Goal: Information Seeking & Learning: Learn about a topic

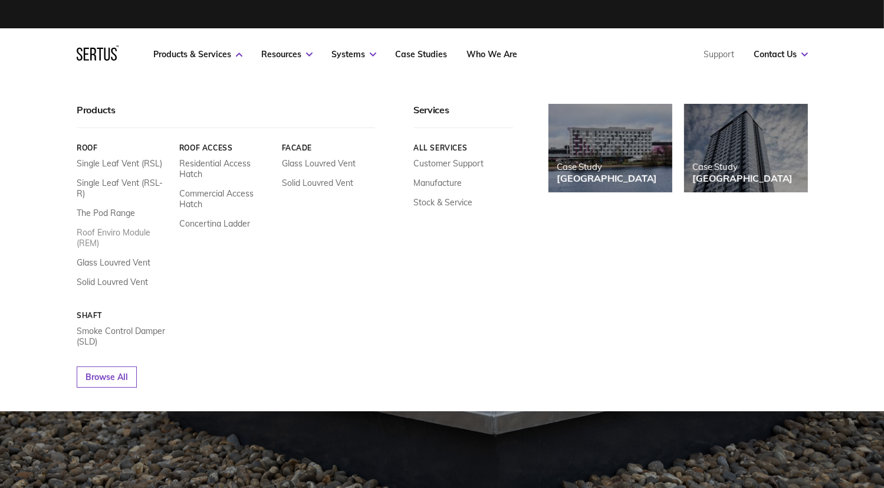
click at [123, 227] on link "Roof Enviro Module (REM)" at bounding box center [124, 237] width 94 height 21
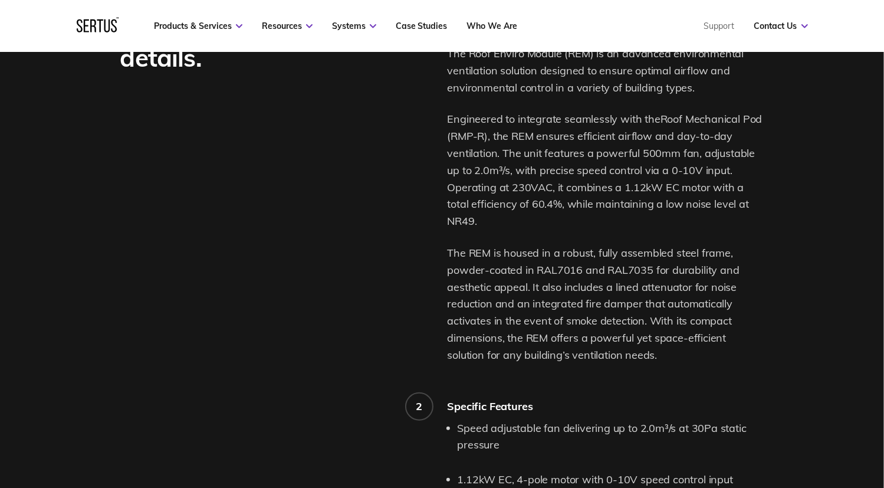
scroll to position [766, 0]
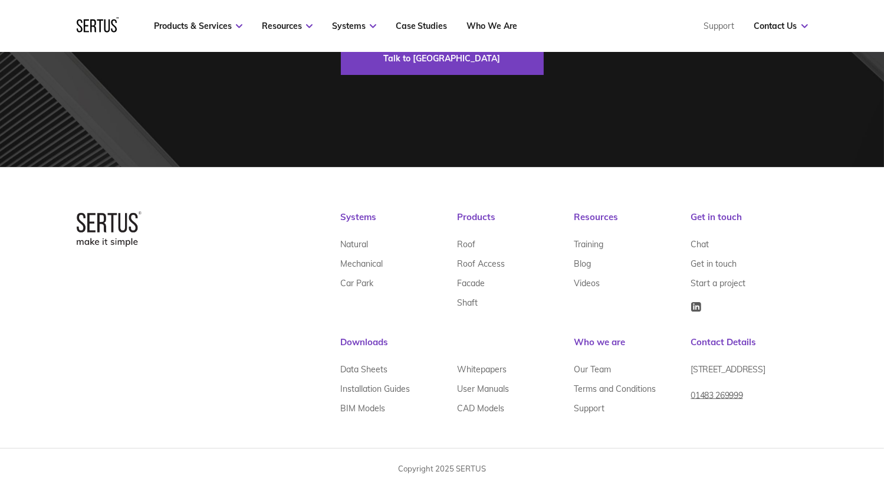
scroll to position [3616, 0]
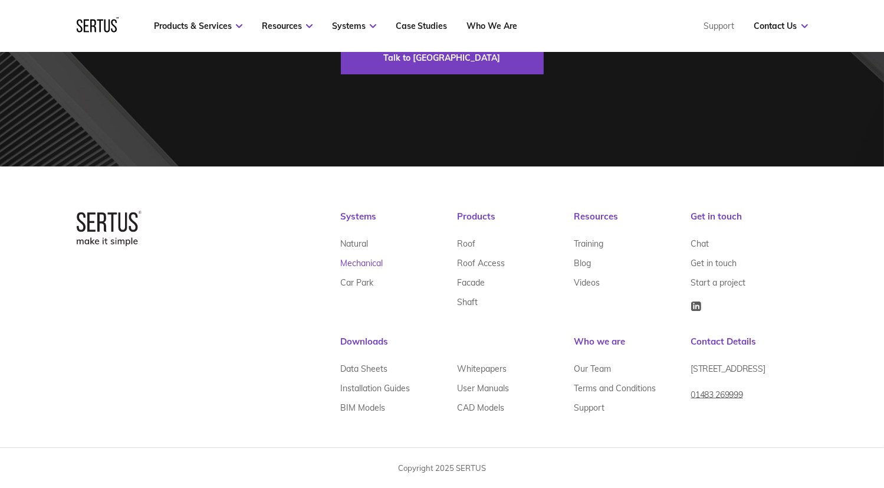
click at [359, 261] on link "Mechanical" at bounding box center [362, 262] width 42 height 19
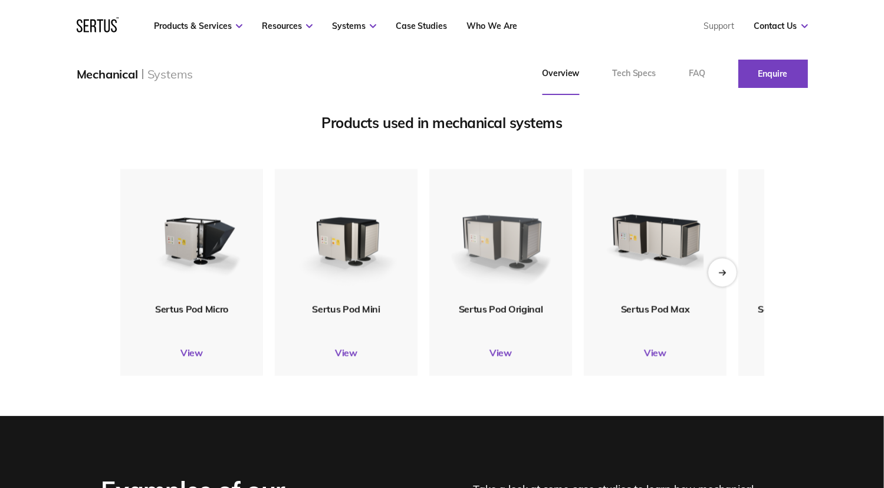
scroll to position [1356, 0]
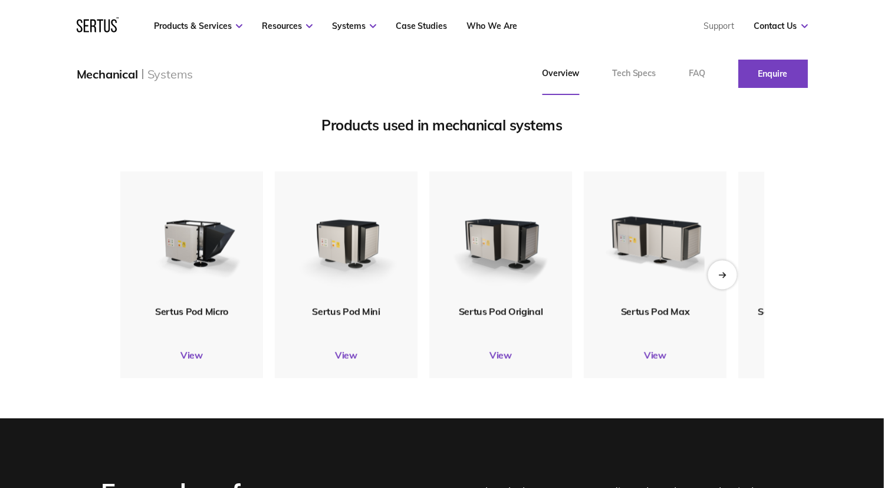
click at [723, 274] on icon "Next slide" at bounding box center [722, 274] width 8 height 6
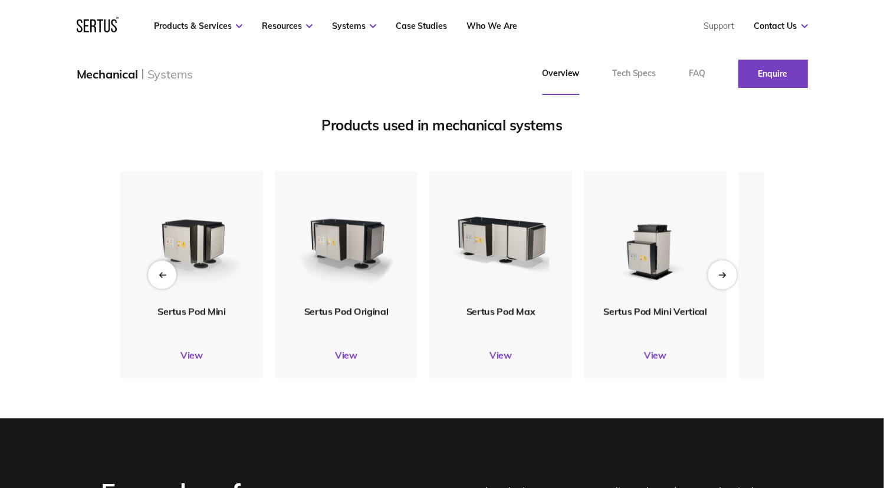
click at [720, 278] on icon "Next slide" at bounding box center [722, 274] width 8 height 6
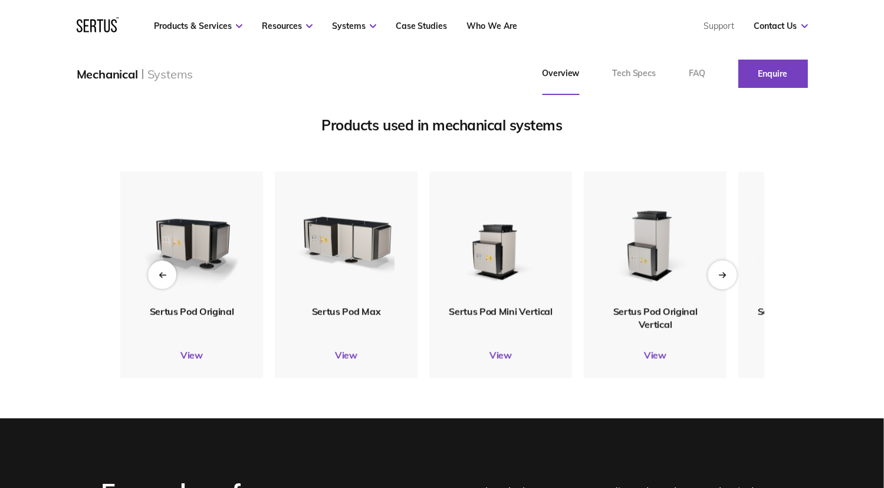
click at [720, 277] on icon "Next slide" at bounding box center [722, 274] width 8 height 6
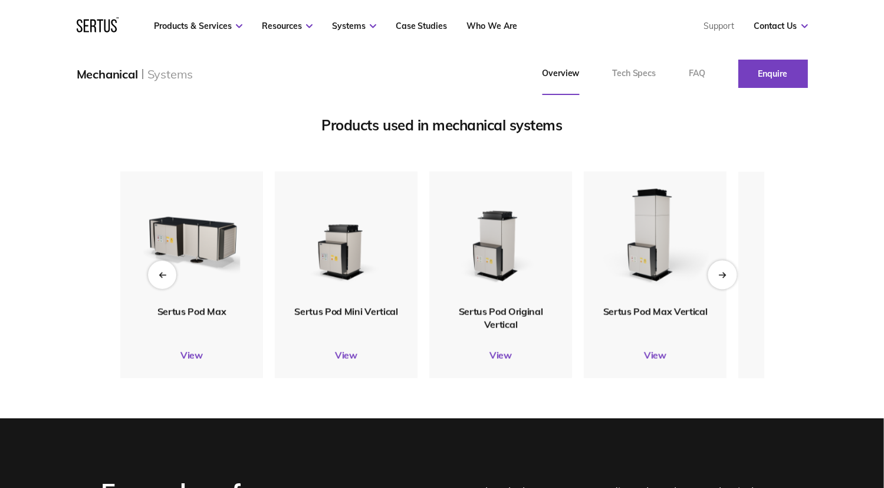
click at [721, 276] on icon "Next slide" at bounding box center [722, 274] width 8 height 6
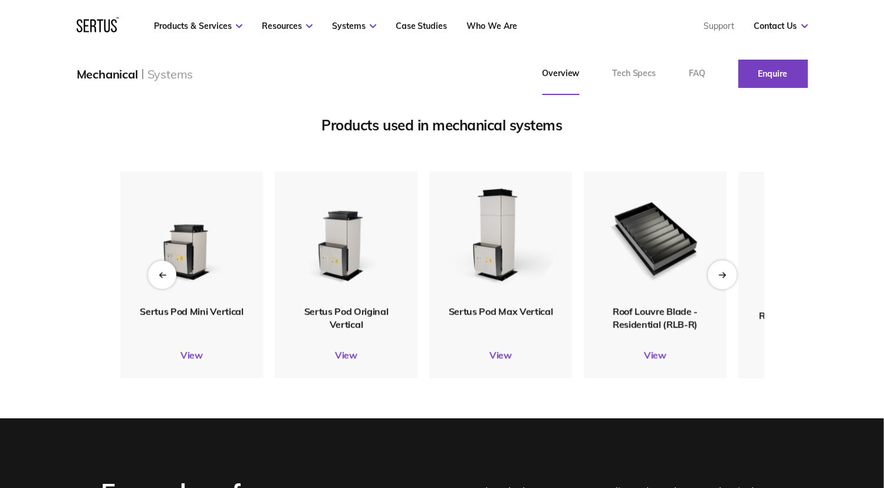
click at [721, 276] on icon "Next slide" at bounding box center [722, 274] width 8 height 6
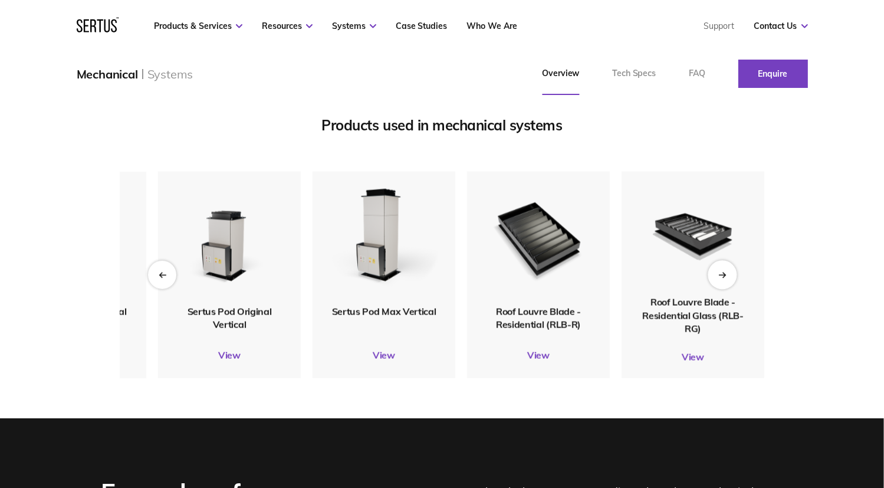
click at [721, 276] on icon "Next slide" at bounding box center [722, 274] width 8 height 6
click at [157, 278] on div "Previous slide" at bounding box center [161, 274] width 29 height 29
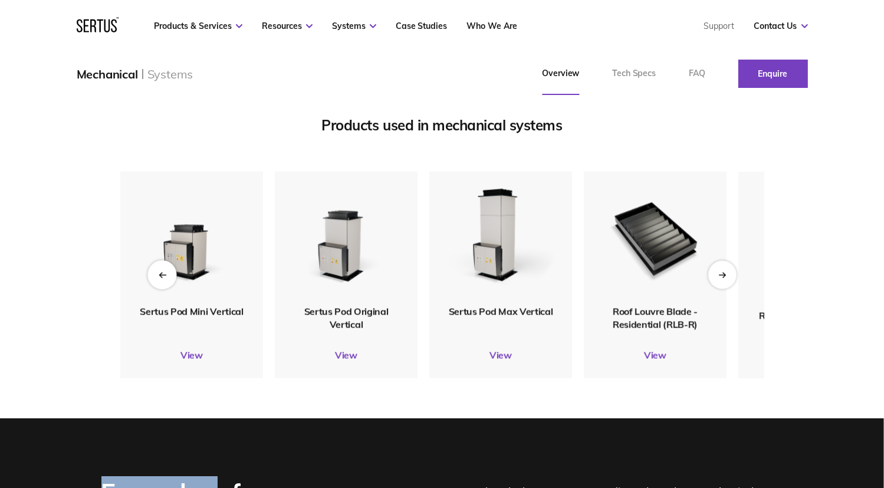
click at [158, 277] on icon "Previous slide" at bounding box center [162, 274] width 8 height 6
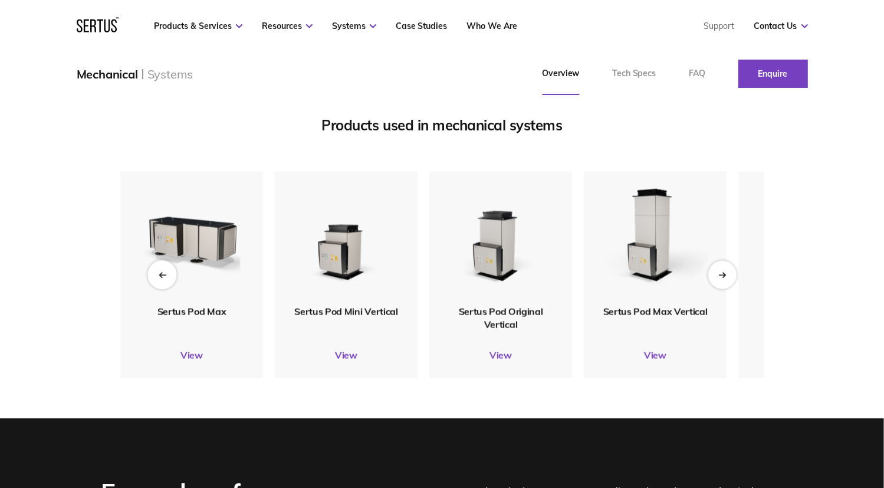
click at [160, 276] on icon "Previous slide" at bounding box center [162, 274] width 8 height 6
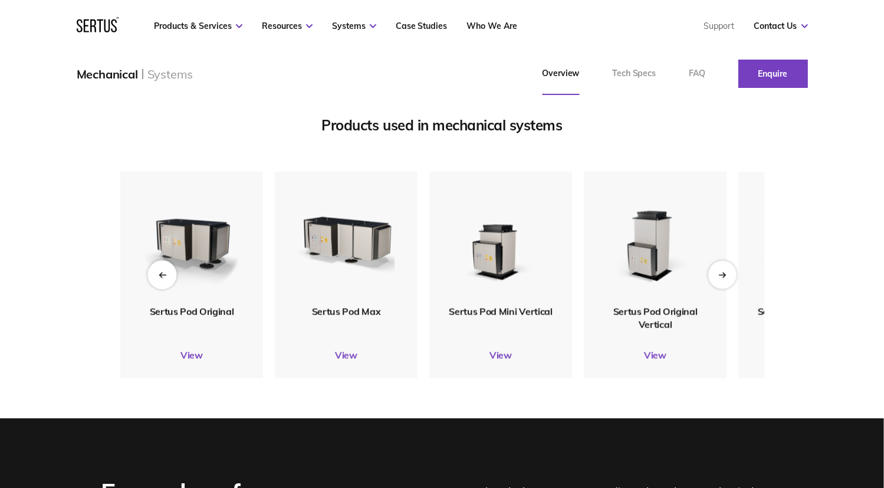
click at [161, 275] on icon "Previous slide" at bounding box center [162, 274] width 8 height 6
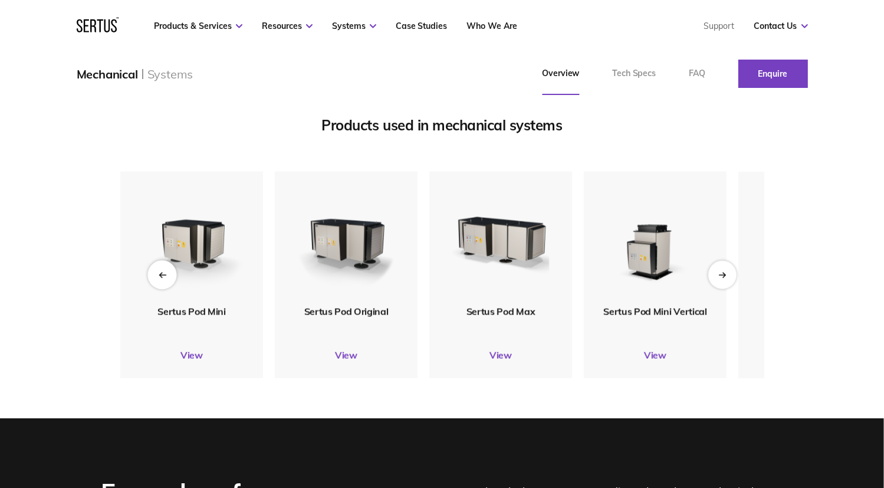
click at [162, 275] on icon "Previous slide" at bounding box center [162, 274] width 8 height 6
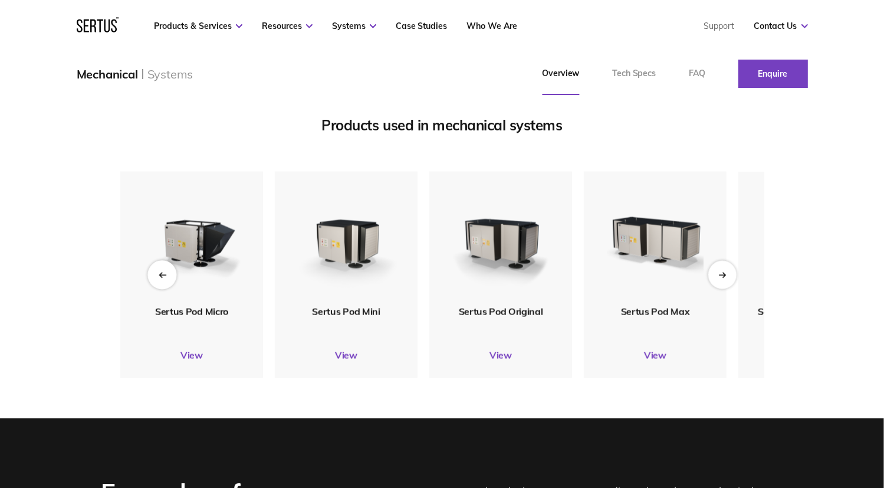
click at [163, 275] on icon "Previous slide" at bounding box center [162, 275] width 6 height 0
click at [501, 355] on link "View" at bounding box center [500, 355] width 143 height 12
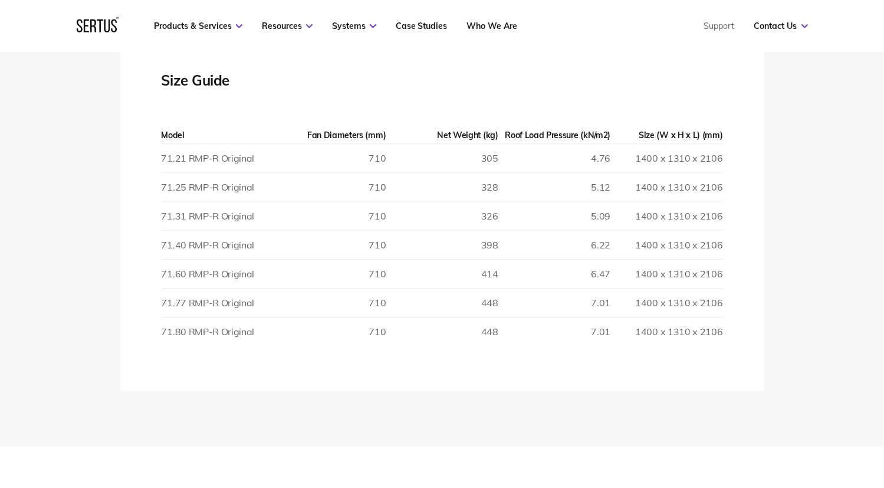
scroll to position [2122, 0]
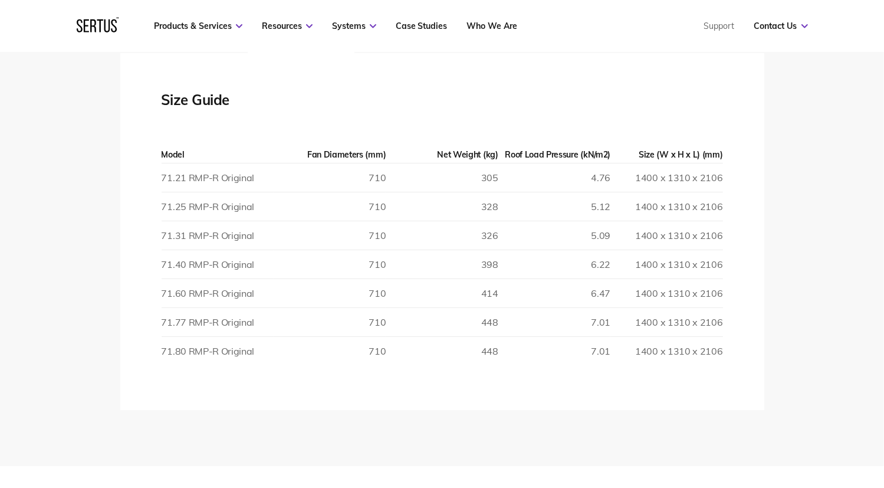
scroll to position [1356, 0]
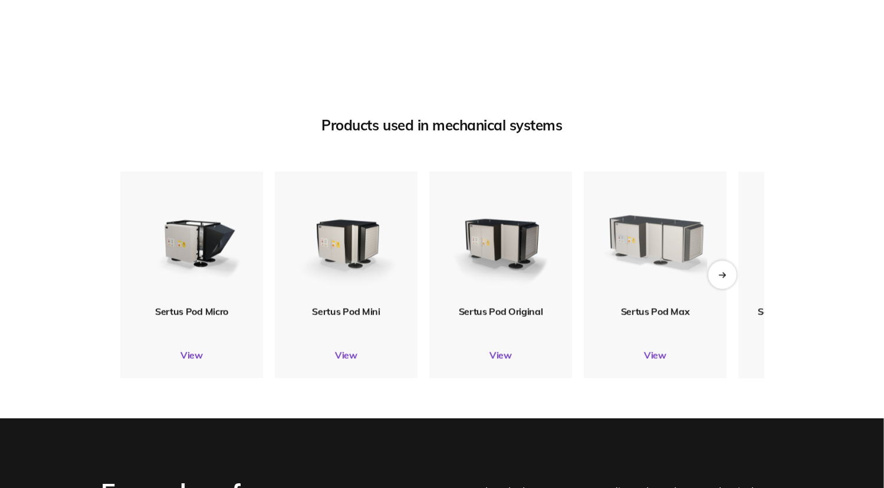
click at [652, 237] on img at bounding box center [654, 238] width 115 height 136
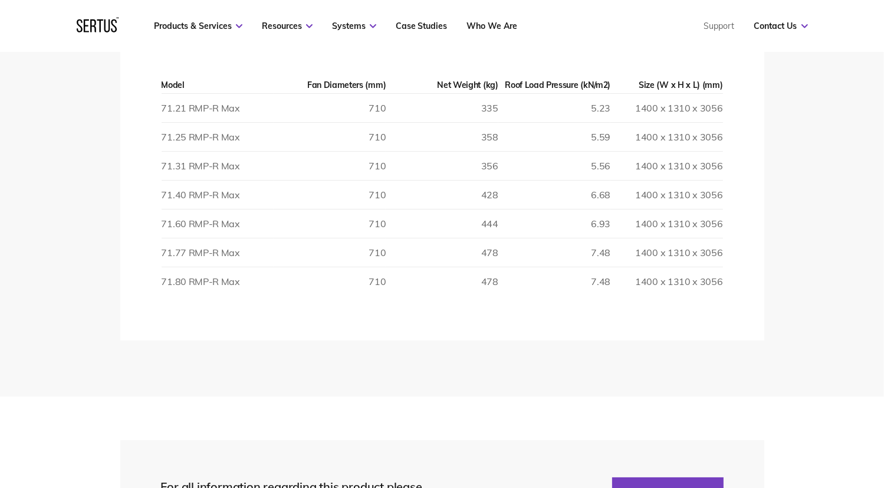
scroll to position [2004, 0]
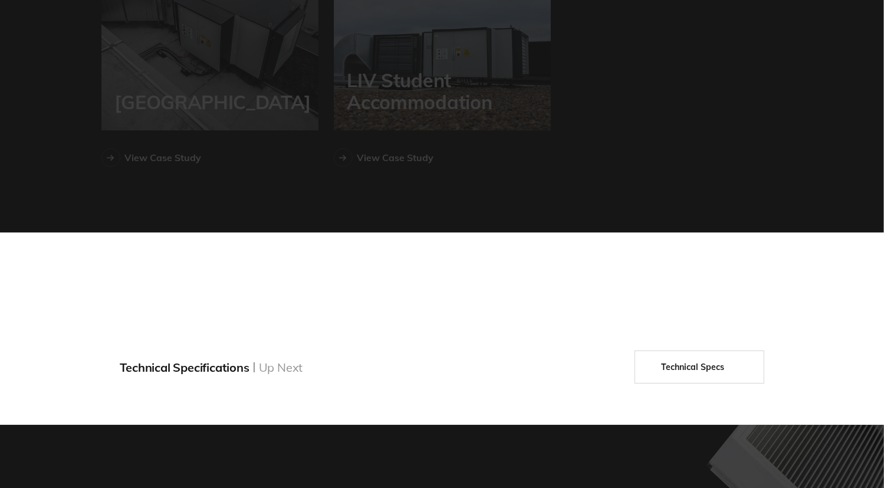
scroll to position [1356, 0]
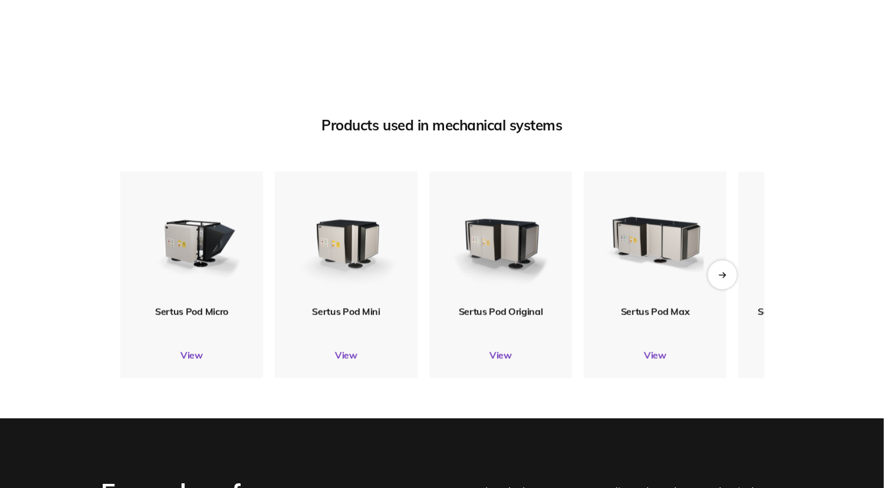
click at [723, 275] on icon "Next slide" at bounding box center [722, 274] width 8 height 6
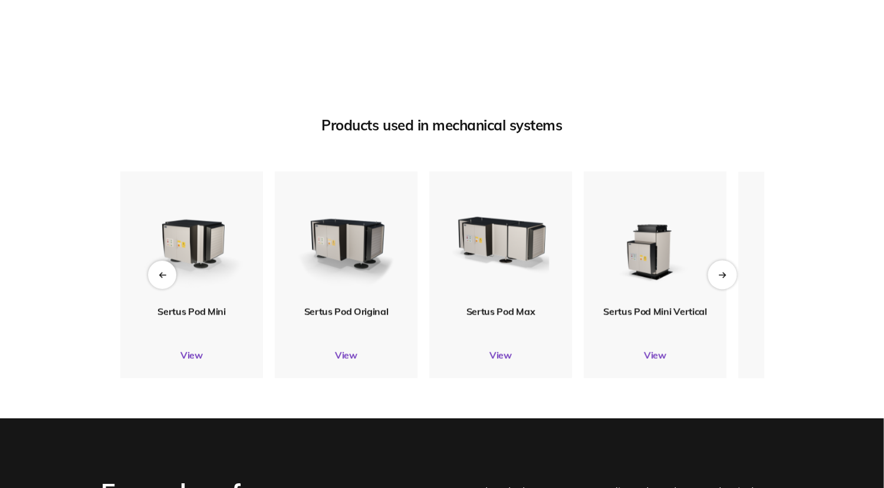
click at [726, 275] on div "Next slide" at bounding box center [721, 274] width 29 height 29
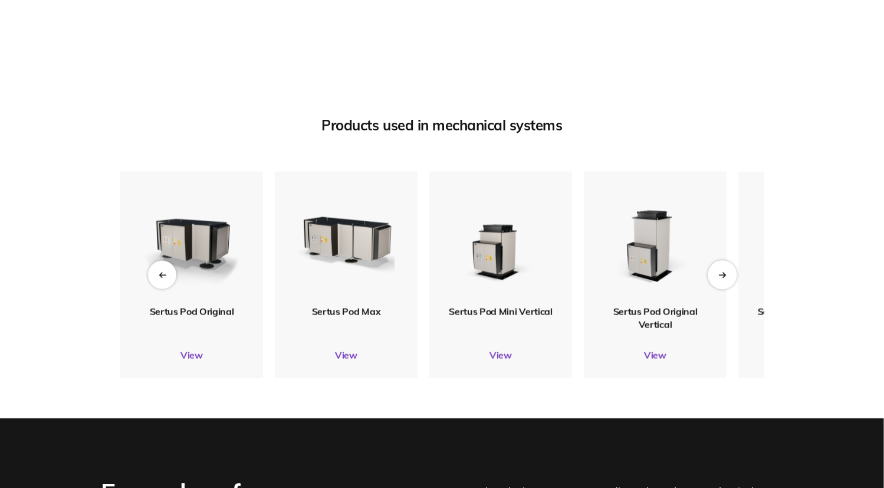
click at [730, 272] on div "Next slide" at bounding box center [721, 274] width 29 height 29
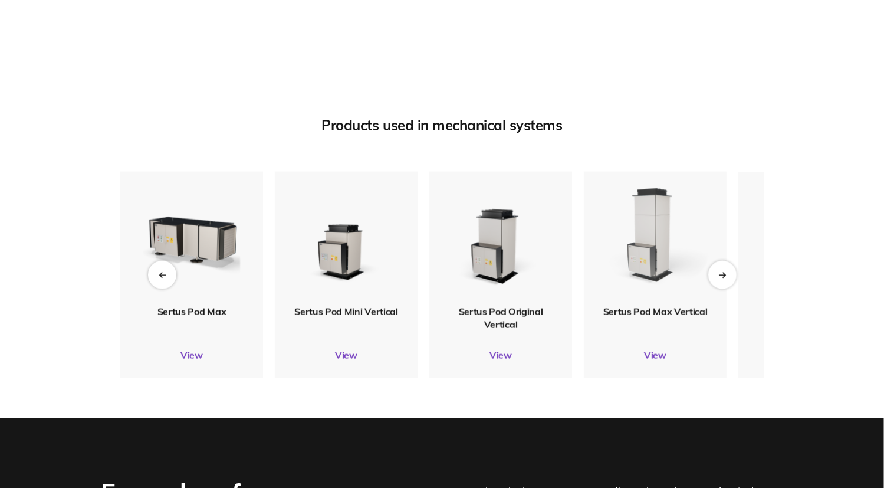
click at [625, 242] on img at bounding box center [655, 238] width 108 height 128
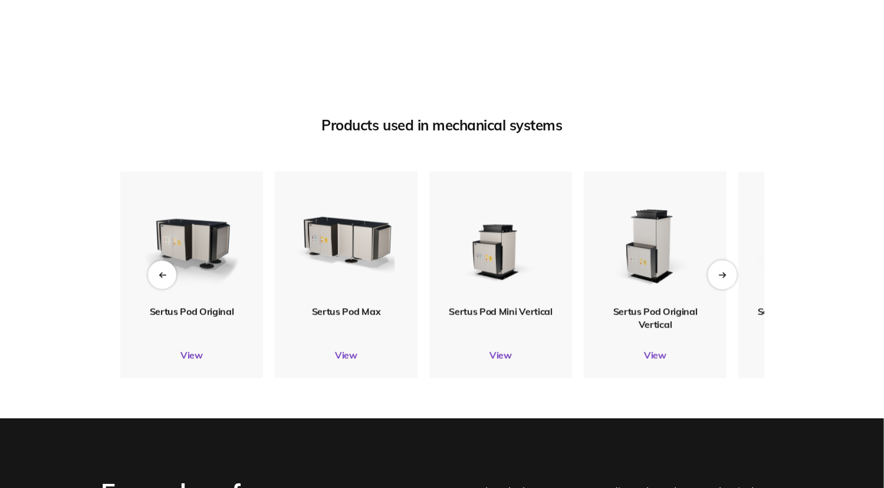
click at [722, 282] on div "Next slide" at bounding box center [721, 274] width 29 height 29
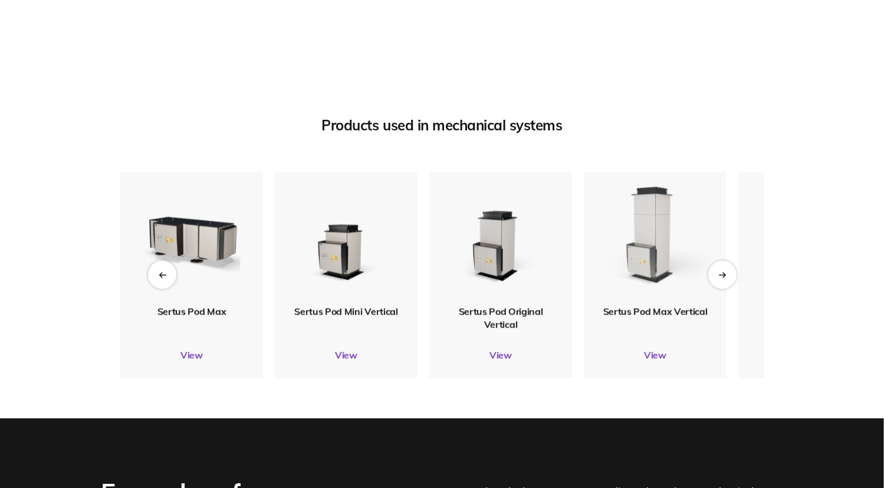
click at [619, 275] on img at bounding box center [654, 237] width 111 height 131
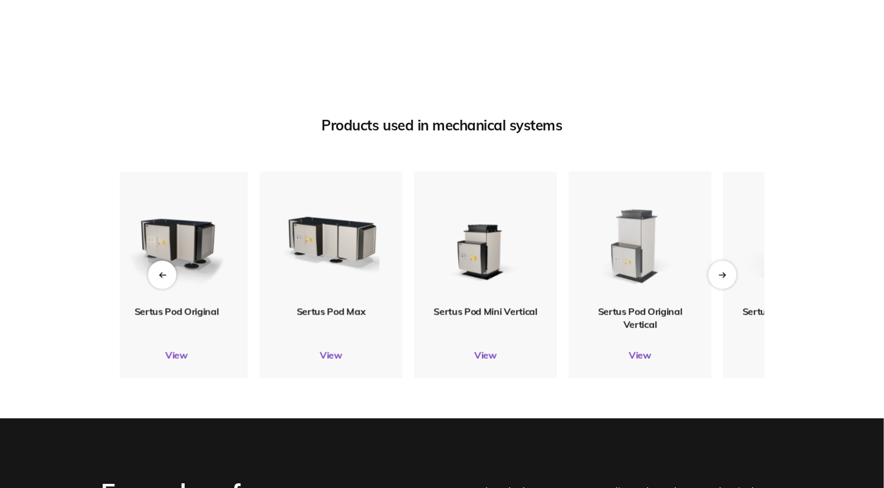
click at [662, 275] on img at bounding box center [640, 238] width 112 height 132
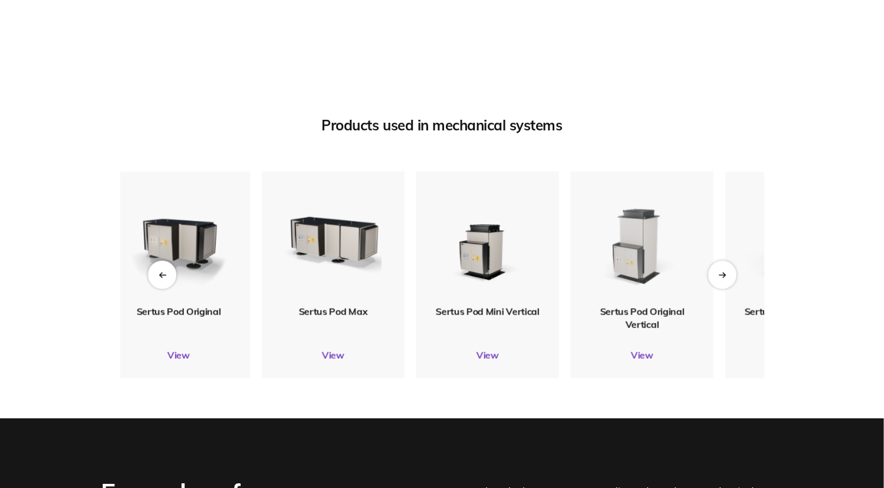
click at [317, 275] on div "Sertus Pod Micro View Sertus Pod Mini View Sertus Pod Original View Sertus Pod …" at bounding box center [120, 275] width 644 height 206
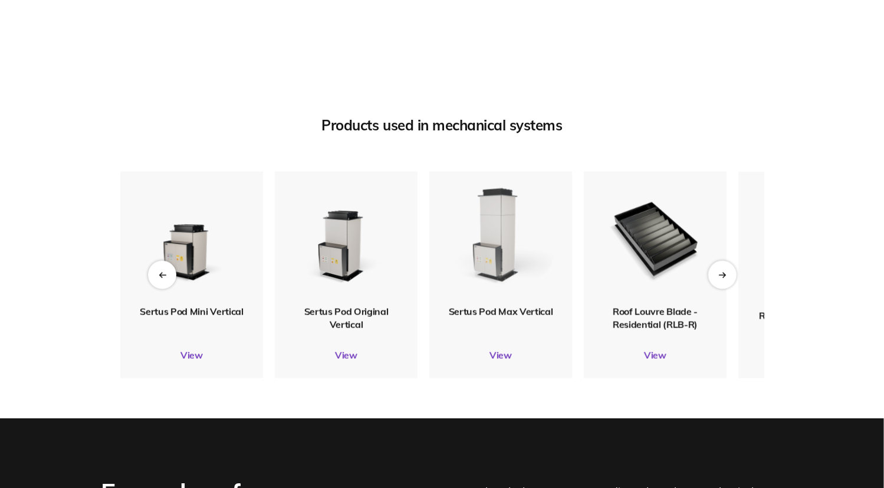
click at [467, 256] on img at bounding box center [500, 238] width 108 height 127
click at [493, 348] on div "Sertus Pod Max Vertical View" at bounding box center [500, 275] width 143 height 206
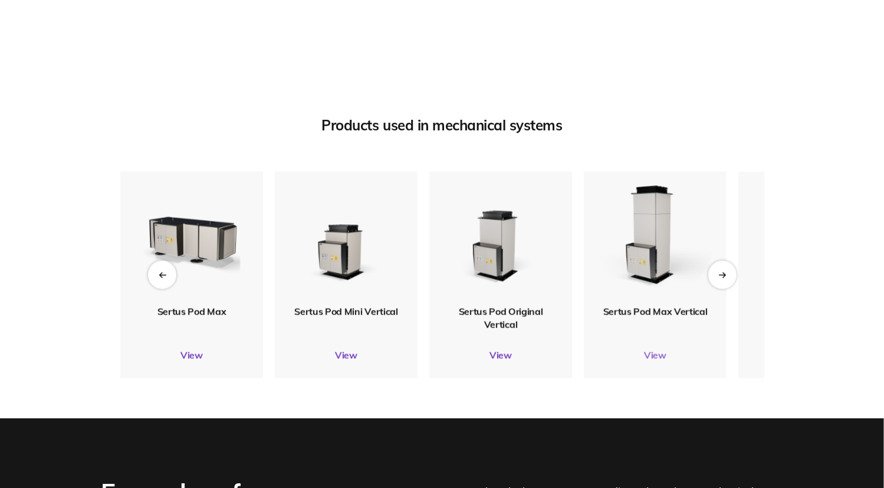
click at [653, 352] on link "View" at bounding box center [655, 355] width 143 height 12
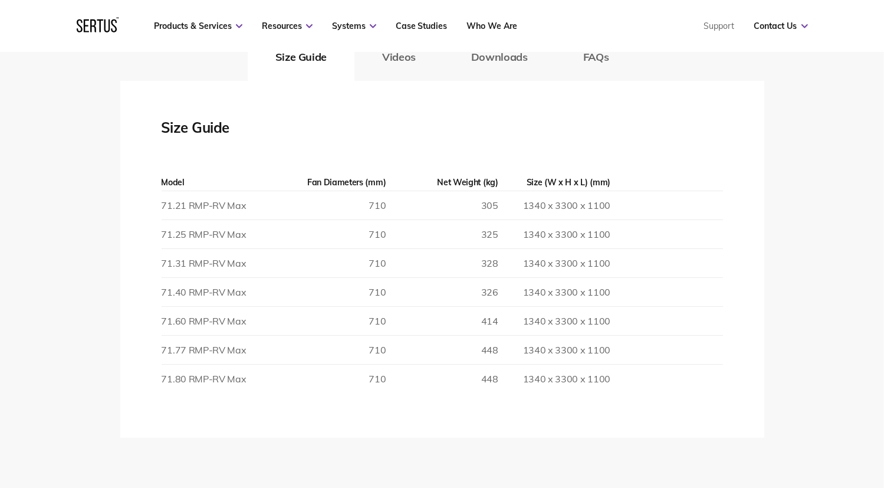
scroll to position [1945, 0]
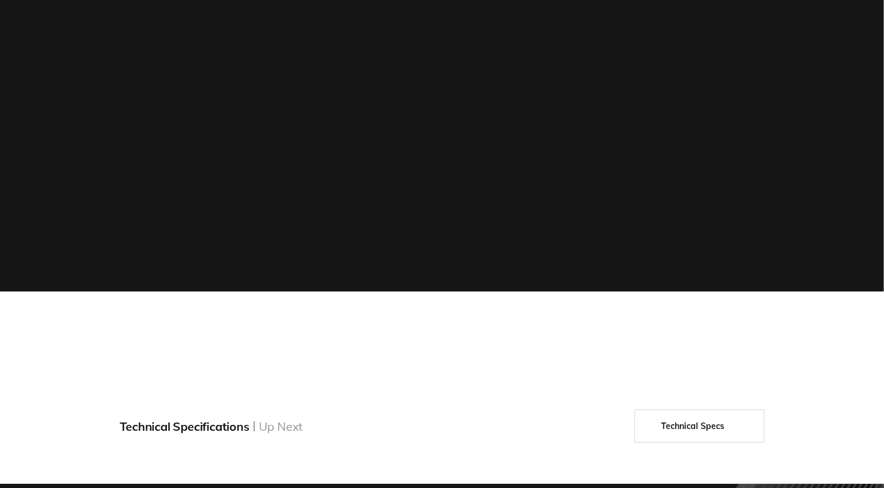
scroll to position [1356, 0]
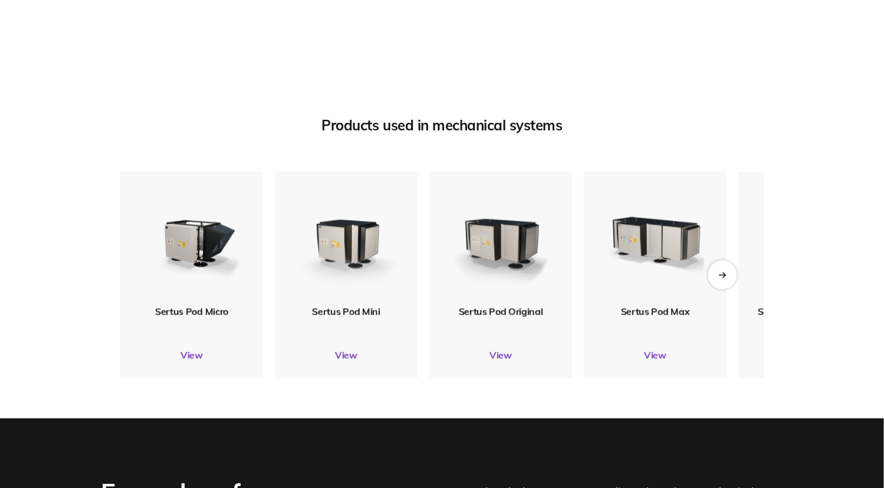
click at [720, 270] on div "Next slide" at bounding box center [721, 274] width 29 height 29
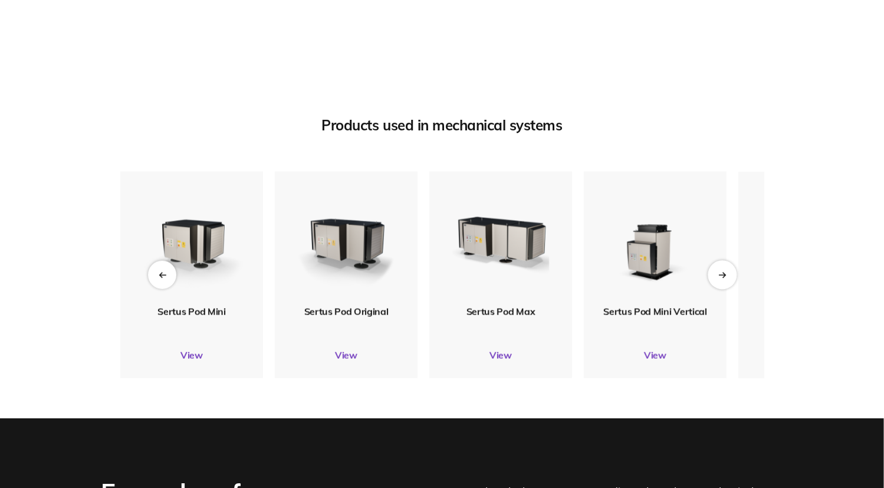
click at [731, 276] on div "Next slide" at bounding box center [721, 274] width 29 height 29
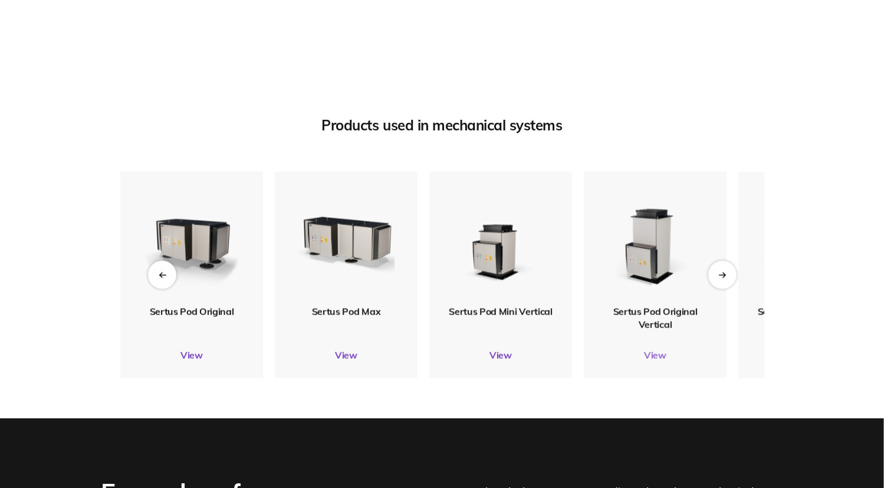
click at [657, 354] on link "View" at bounding box center [655, 355] width 143 height 12
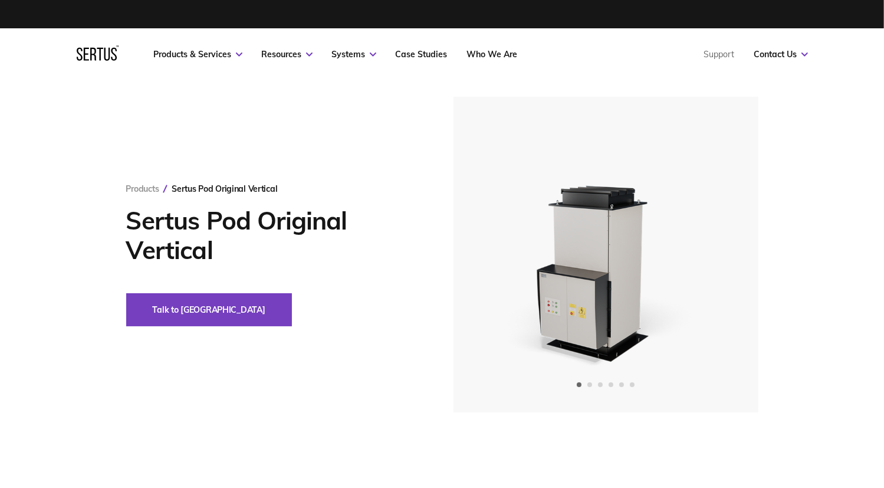
scroll to position [1356, 0]
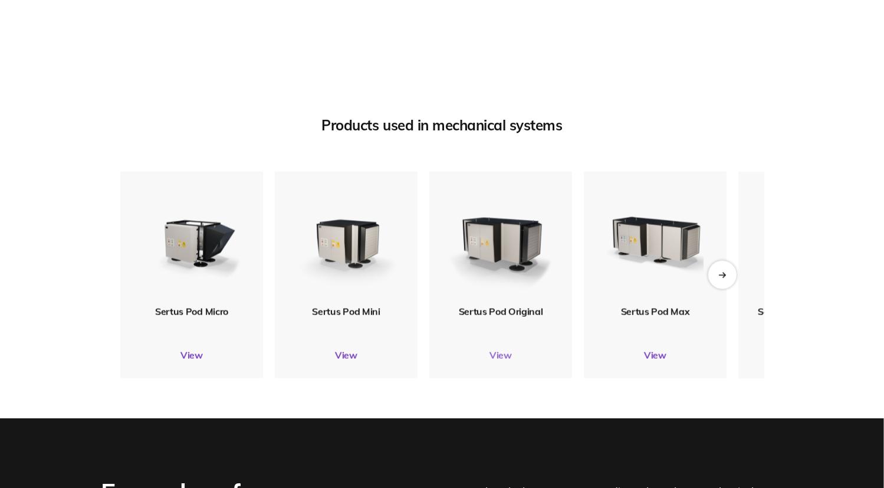
click at [501, 352] on link "View" at bounding box center [500, 355] width 143 height 12
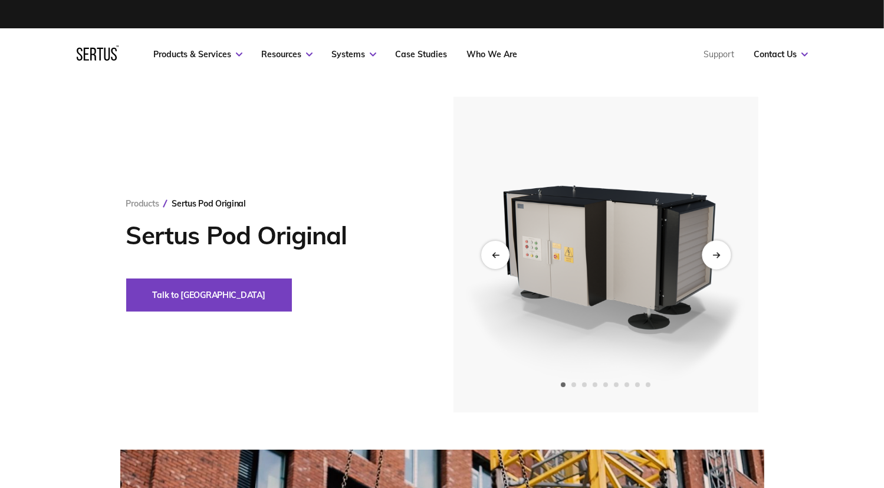
click at [717, 243] on div "Next slide" at bounding box center [716, 254] width 29 height 29
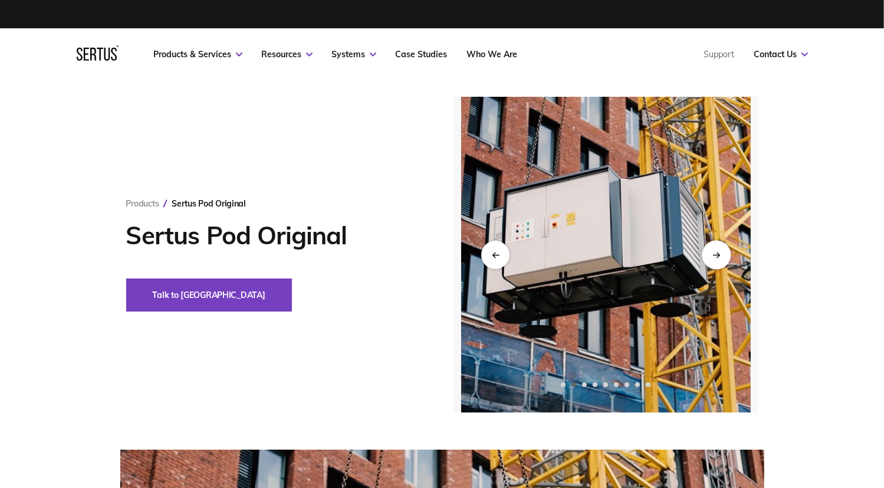
click at [715, 249] on div "Next slide" at bounding box center [716, 254] width 29 height 29
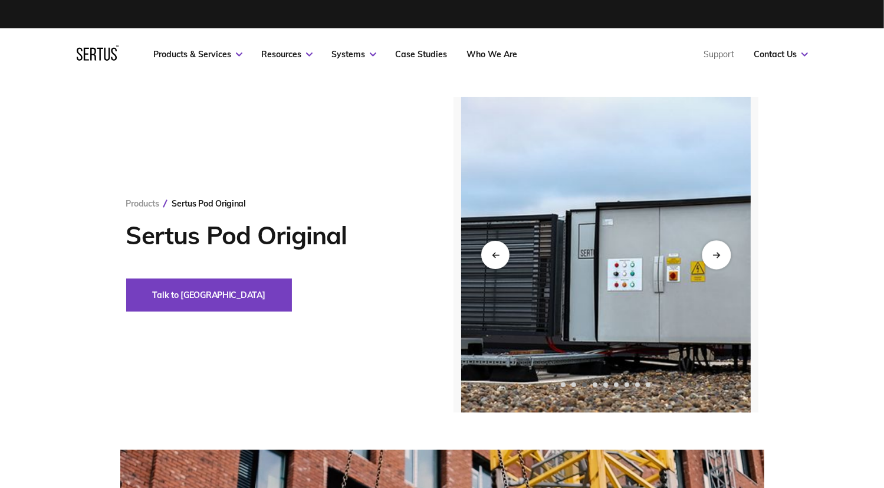
click at [715, 249] on div "Next slide" at bounding box center [716, 254] width 29 height 29
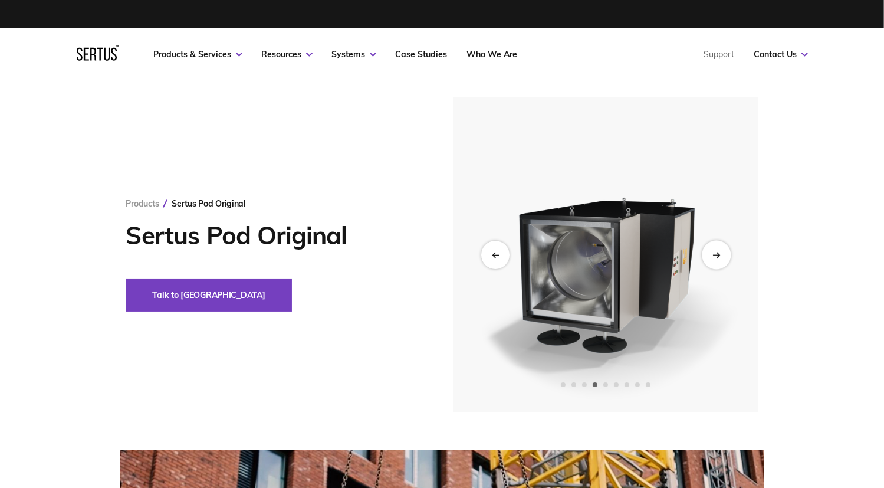
click at [715, 249] on div "Next slide" at bounding box center [716, 254] width 29 height 29
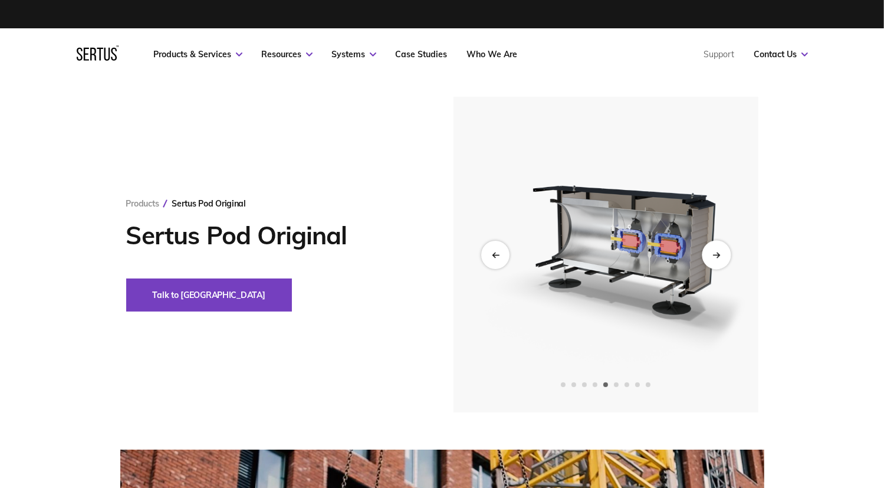
click at [710, 249] on div "Next slide" at bounding box center [716, 254] width 29 height 29
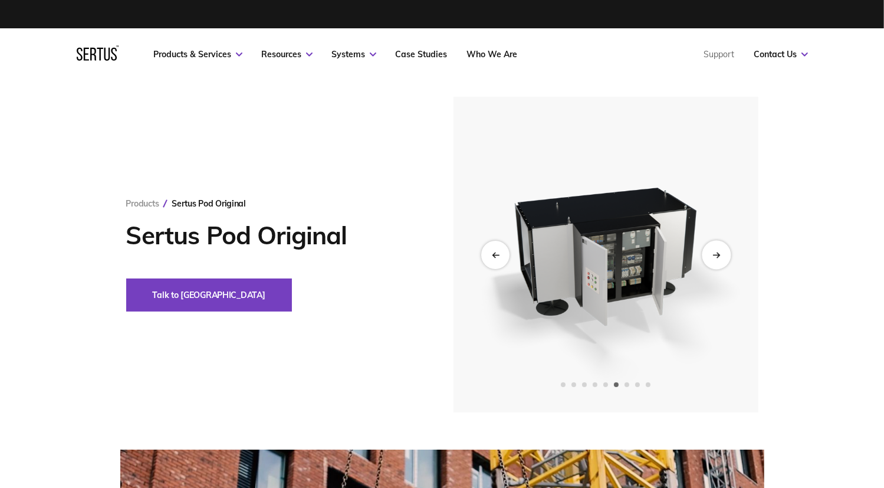
click at [710, 249] on div "Next slide" at bounding box center [716, 254] width 29 height 29
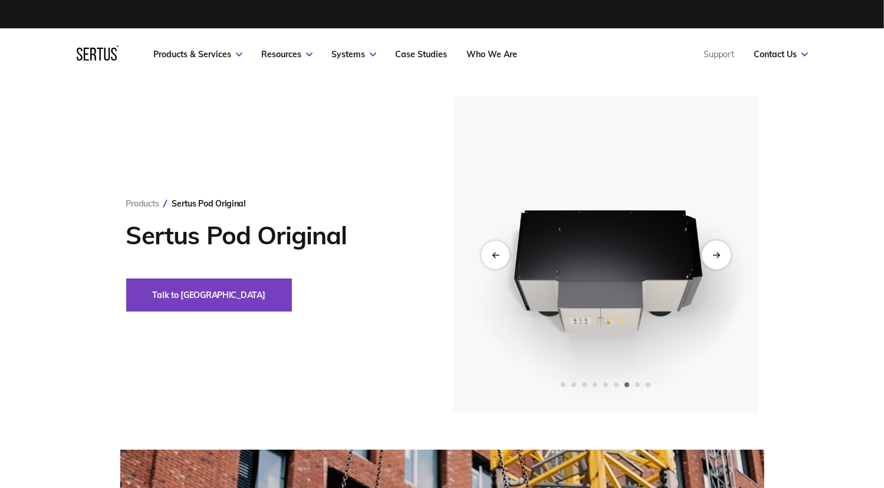
click at [710, 249] on div "Next slide" at bounding box center [716, 254] width 29 height 29
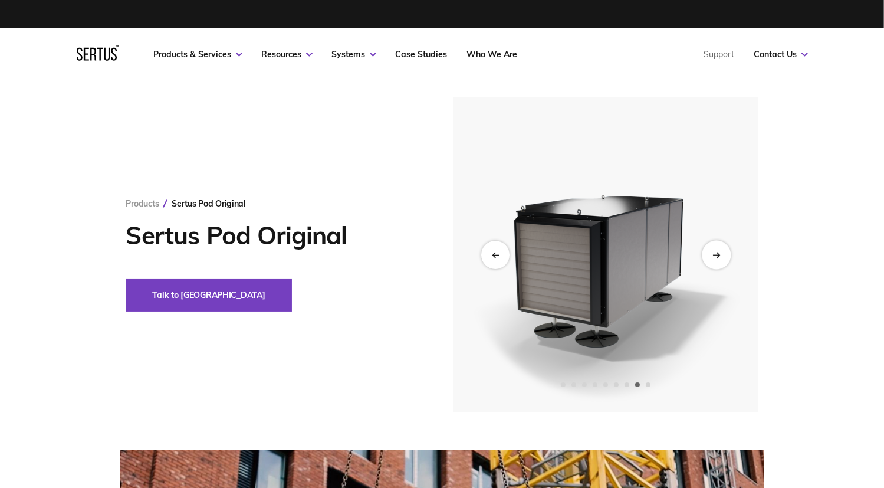
click at [710, 249] on div "Next slide" at bounding box center [716, 254] width 29 height 29
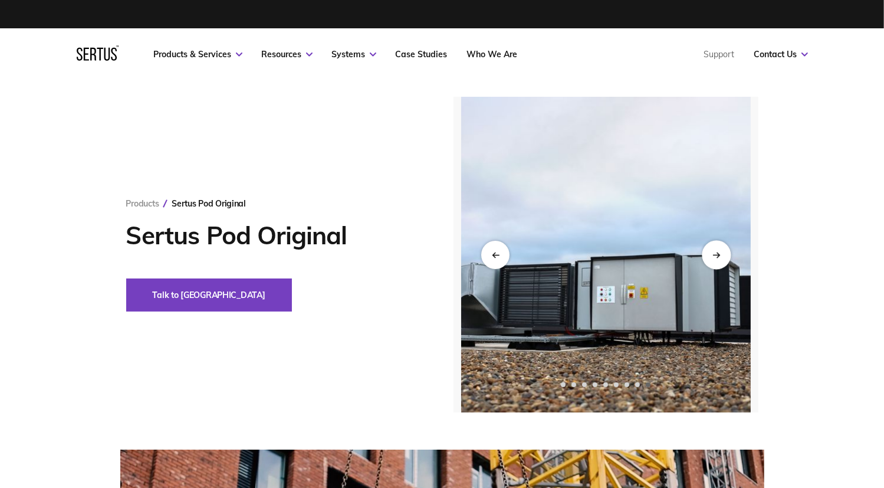
click at [711, 249] on div "Next slide" at bounding box center [716, 254] width 29 height 29
click at [709, 252] on div "Next slide" at bounding box center [716, 254] width 29 height 29
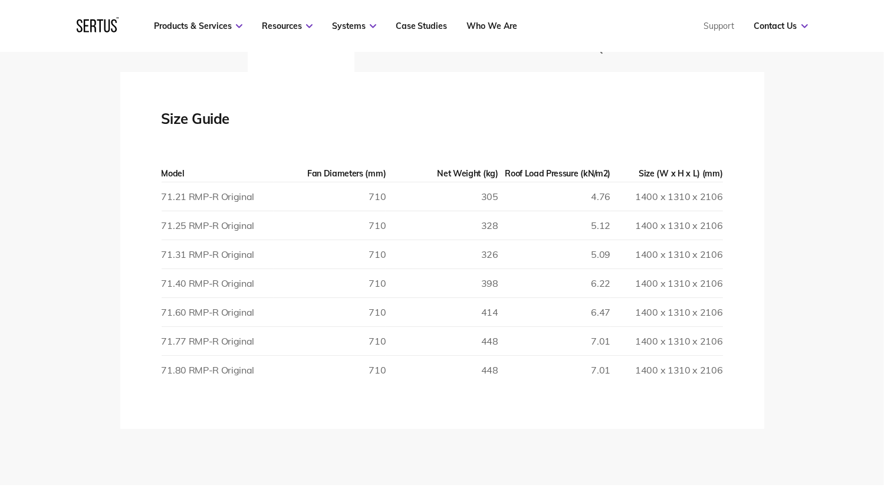
scroll to position [2122, 0]
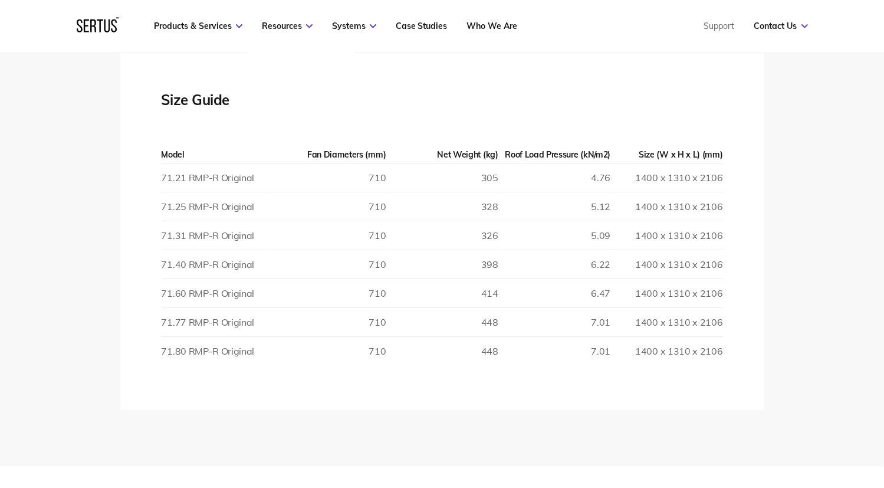
scroll to position [1356, 0]
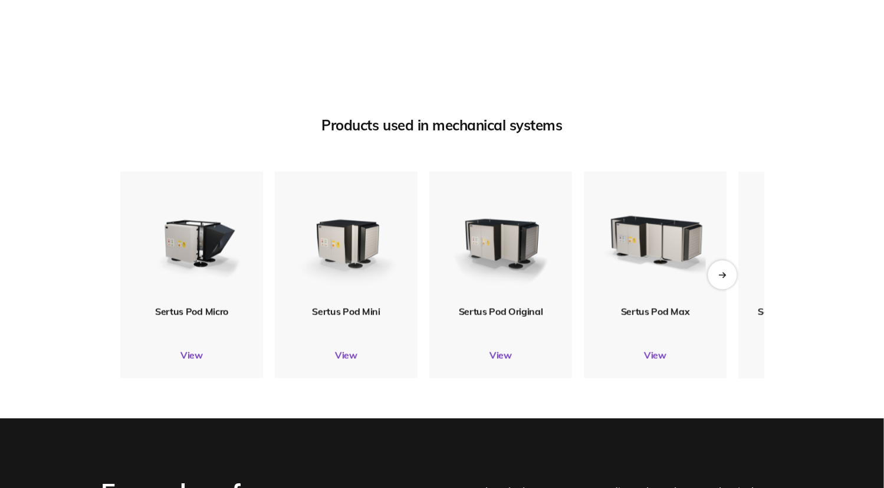
click at [719, 275] on icon "Next slide" at bounding box center [721, 275] width 6 height 0
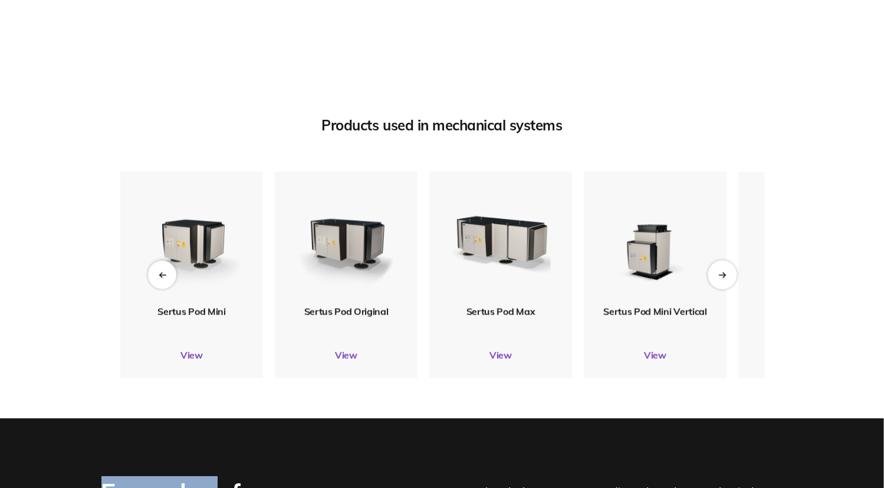
click at [719, 275] on icon "Next slide" at bounding box center [721, 275] width 6 height 0
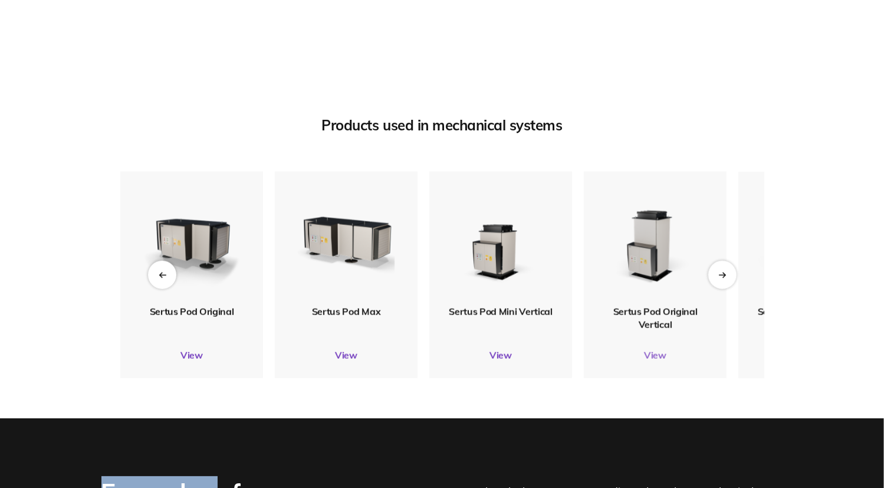
click at [656, 357] on link "View" at bounding box center [655, 355] width 143 height 12
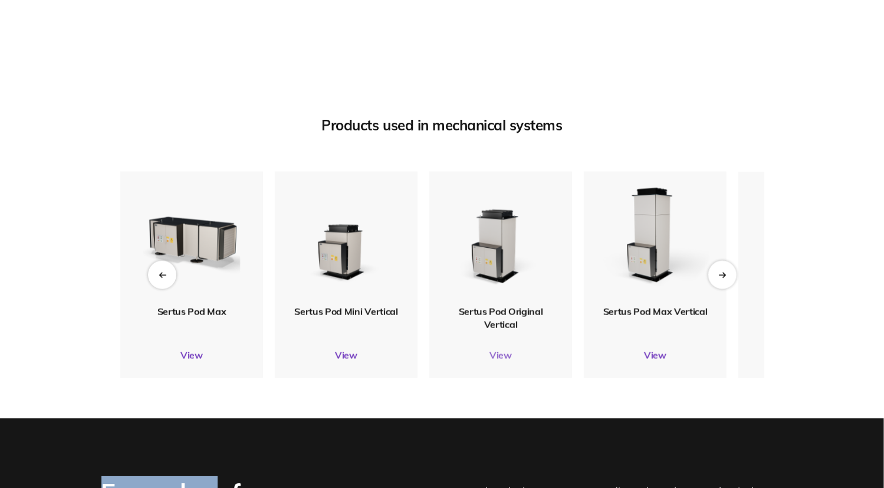
click at [499, 355] on link "View" at bounding box center [500, 355] width 143 height 12
click at [500, 356] on link "View" at bounding box center [500, 355] width 143 height 12
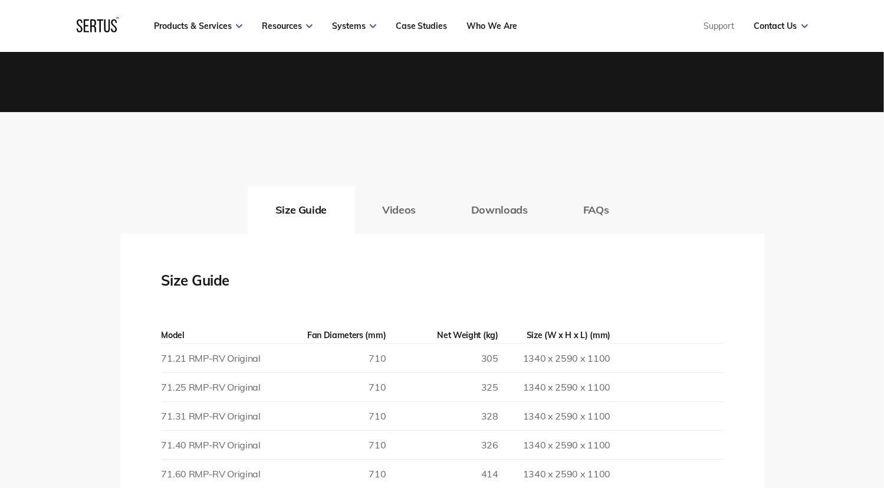
scroll to position [1828, 0]
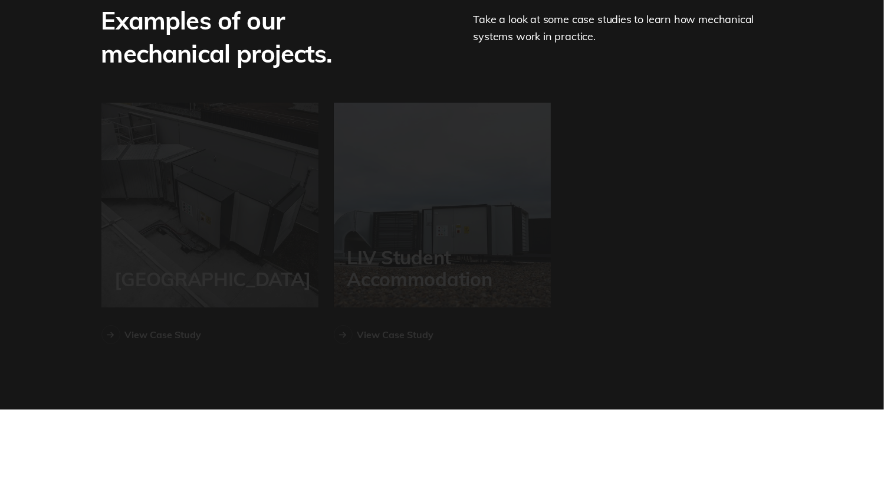
scroll to position [1356, 0]
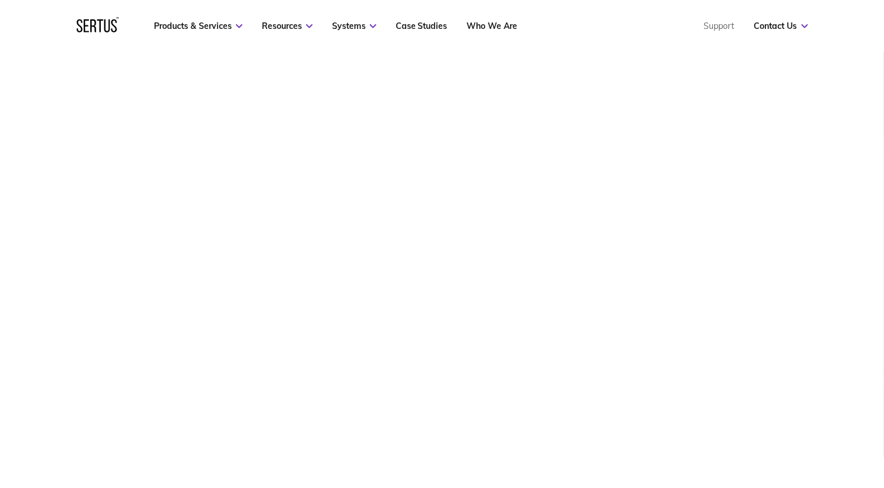
scroll to position [3616, 0]
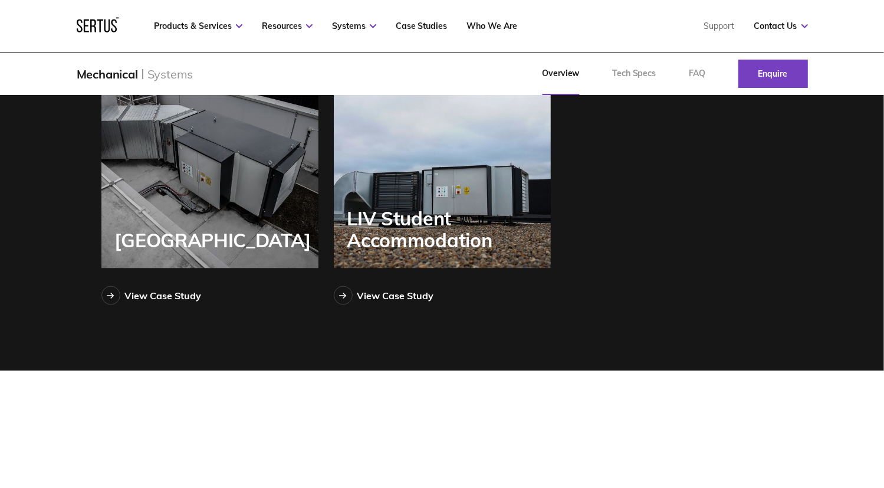
scroll to position [1682, 0]
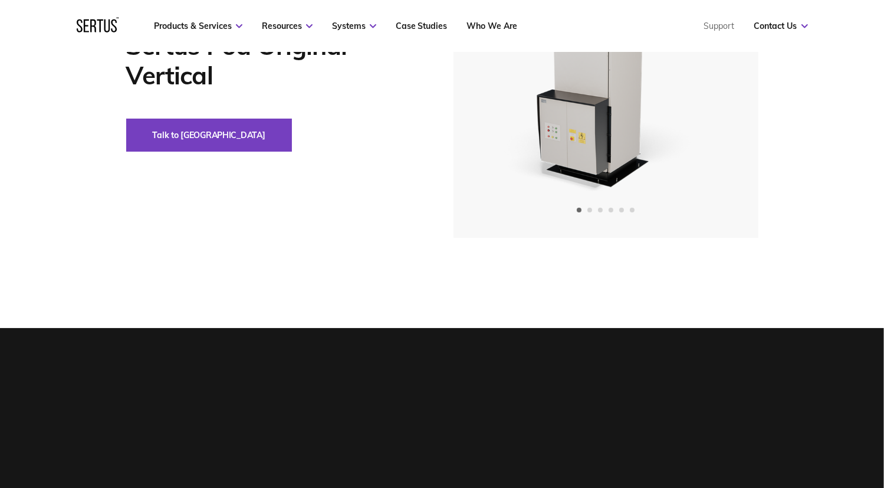
scroll to position [59, 0]
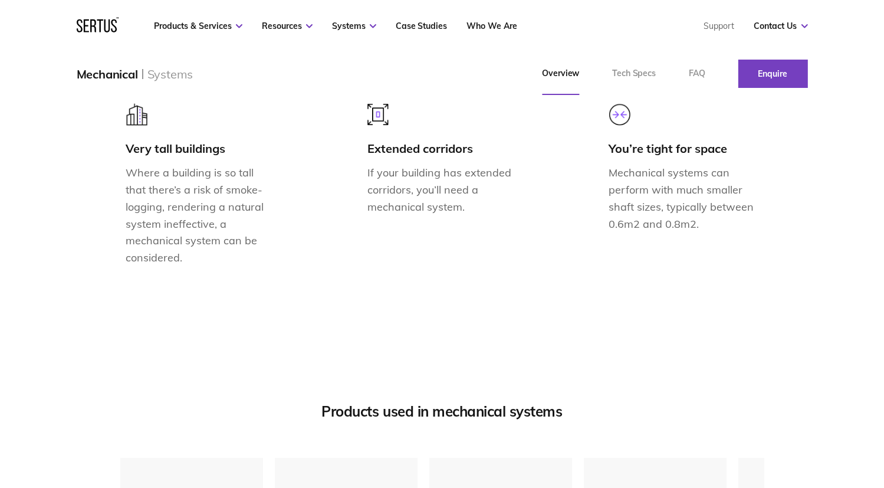
scroll to position [1356, 0]
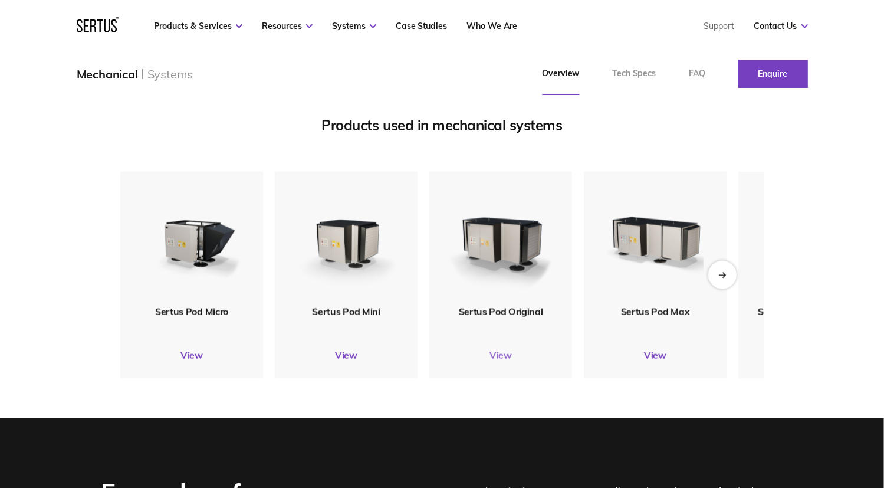
click at [502, 353] on link "View" at bounding box center [500, 355] width 143 height 12
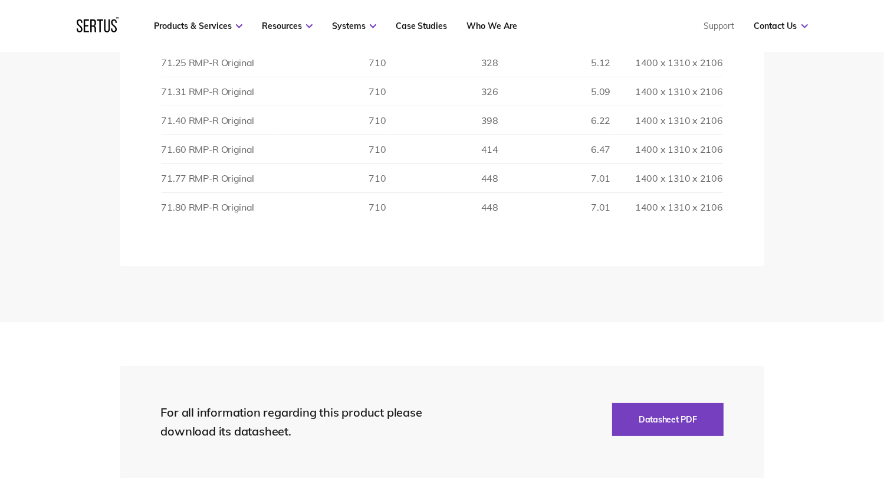
scroll to position [2181, 0]
